Goal: Navigation & Orientation: Find specific page/section

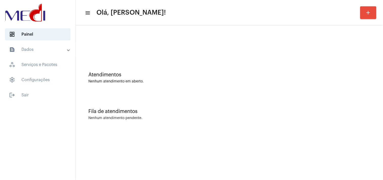
click at [333, 90] on div "Atendimentos Nenhum atendimento em aberto." at bounding box center [229, 75] width 303 height 37
click at [339, 80] on div "Nenhum atendimento em aberto." at bounding box center [229, 82] width 282 height 4
click at [370, 146] on mat-sidenav-content "menu Olá, Karen! add Atendimentos Nenhum atendimento em aberto. Fila de atendim…" at bounding box center [230, 90] width 308 height 180
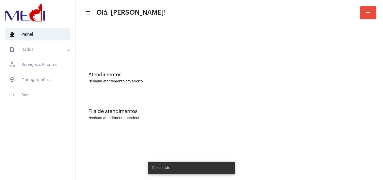
click at [334, 162] on mat-sidenav-content "menu Olá, Karen! add Atendimentos Nenhum atendimento em aberto. Fila de atendim…" at bounding box center [230, 90] width 308 height 180
